Goal: Information Seeking & Learning: Learn about a topic

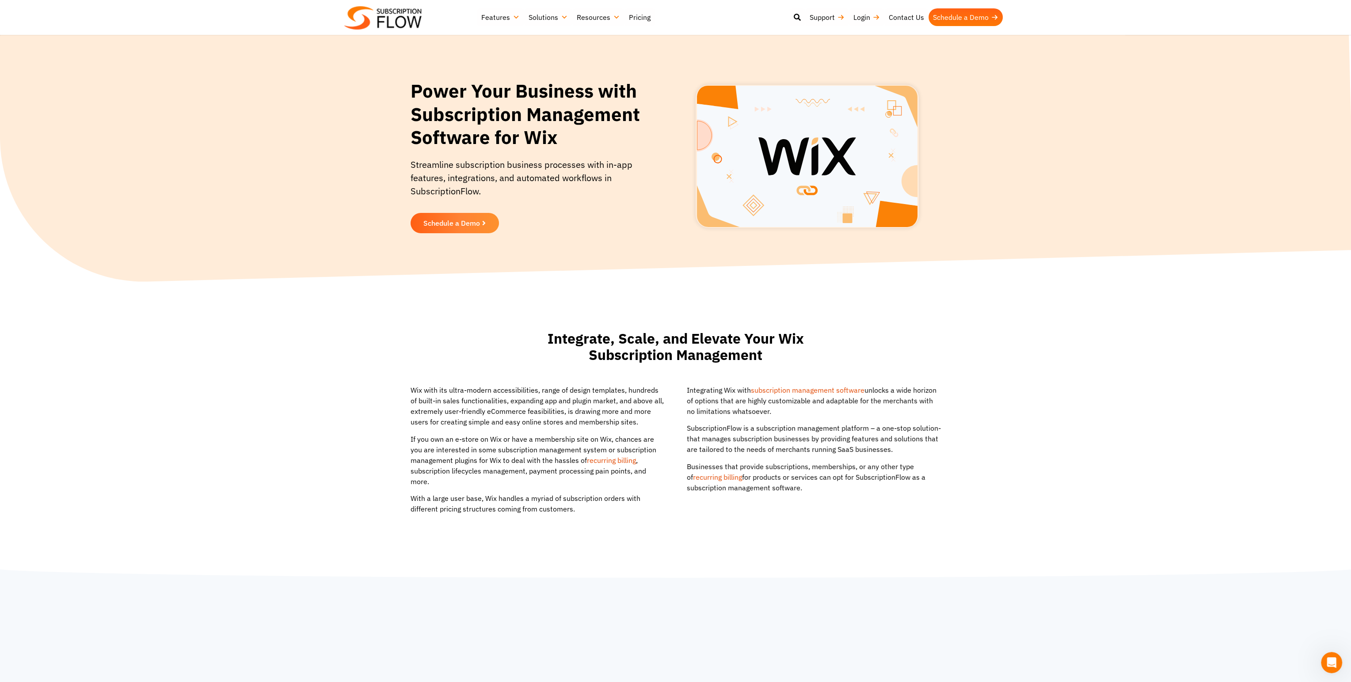
click at [785, 391] on link "subscription management software" at bounding box center [808, 390] width 114 height 9
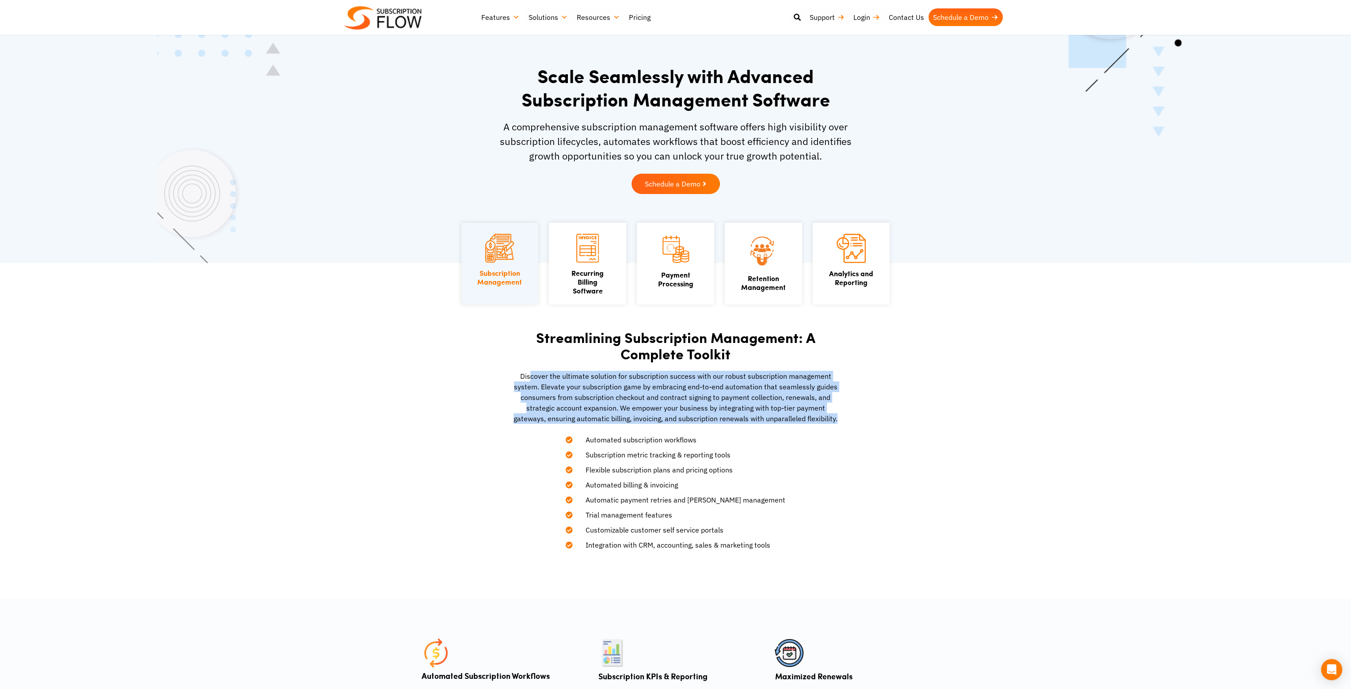
drag, startPoint x: 535, startPoint y: 379, endPoint x: 843, endPoint y: 417, distance: 310.4
click at [843, 417] on section "Streamlining Subscription Management: A Complete Toolkit Discover the ultimate …" at bounding box center [675, 431] width 1351 height 336
click at [1018, 478] on section "Streamlining Subscription Management: A Complete Toolkit Discover the ultimate …" at bounding box center [675, 431] width 1351 height 336
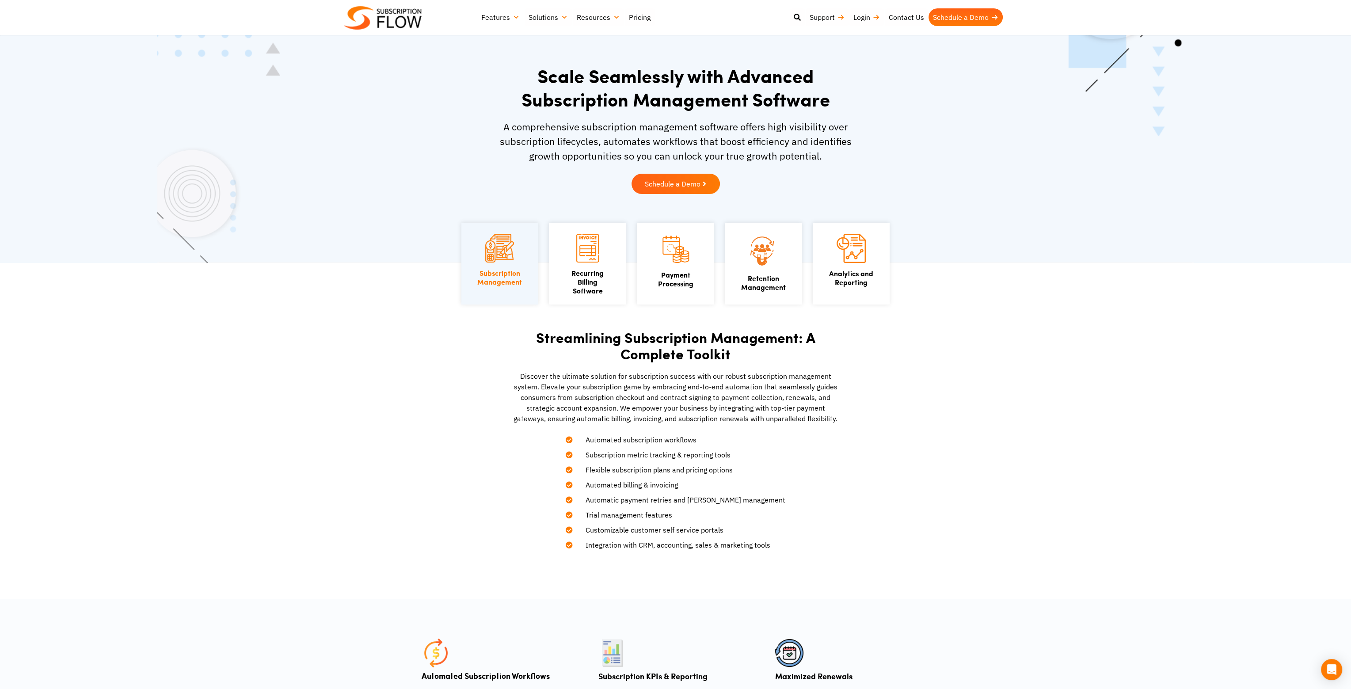
drag, startPoint x: 789, startPoint y: 548, endPoint x: 770, endPoint y: 516, distance: 37.5
click at [775, 534] on div "Streamlining Subscription Management: A Complete Toolkit Discover the ultimate …" at bounding box center [676, 440] width 336 height 230
